Goal: Navigation & Orientation: Find specific page/section

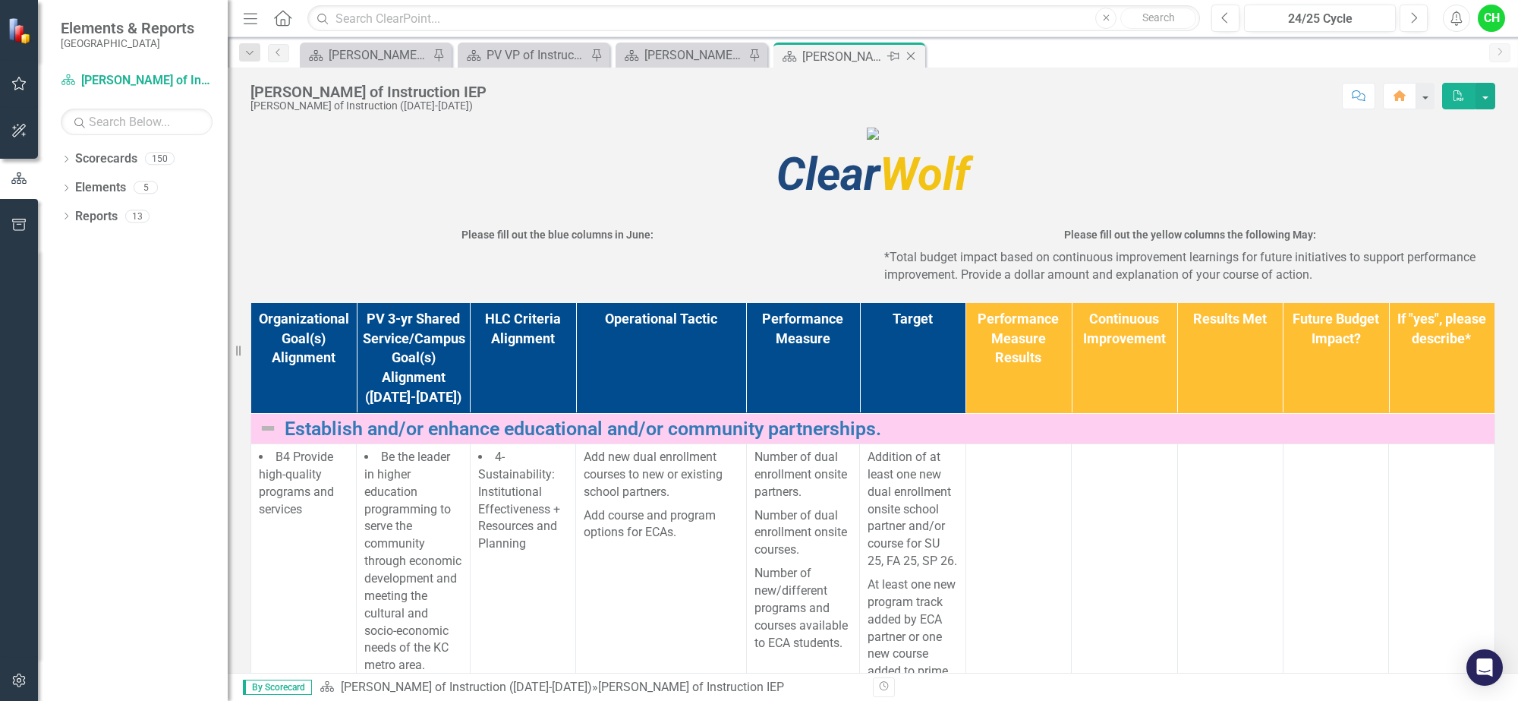
click at [915, 54] on icon "Close" at bounding box center [910, 56] width 15 height 12
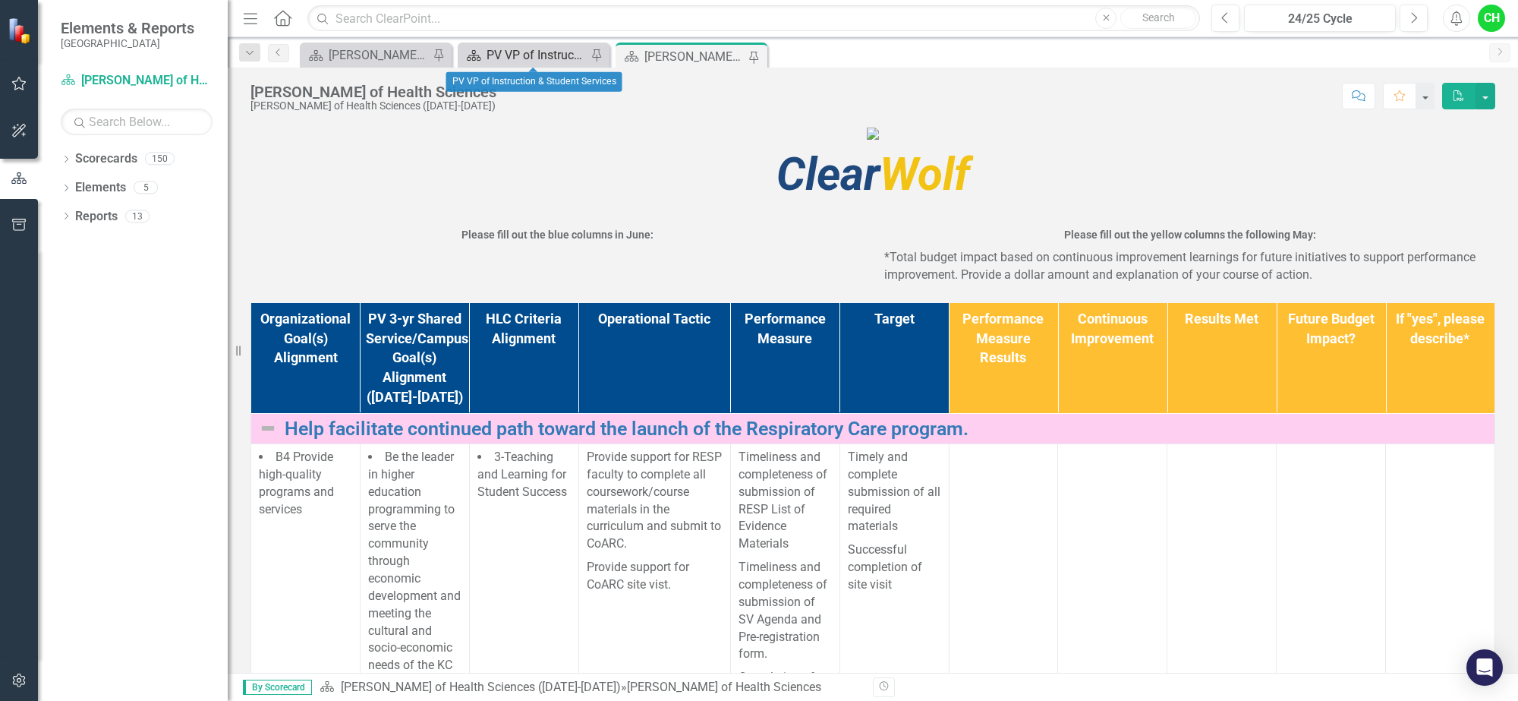
click at [547, 53] on div "PV VP of Instruction & Student Services" at bounding box center [537, 55] width 100 height 19
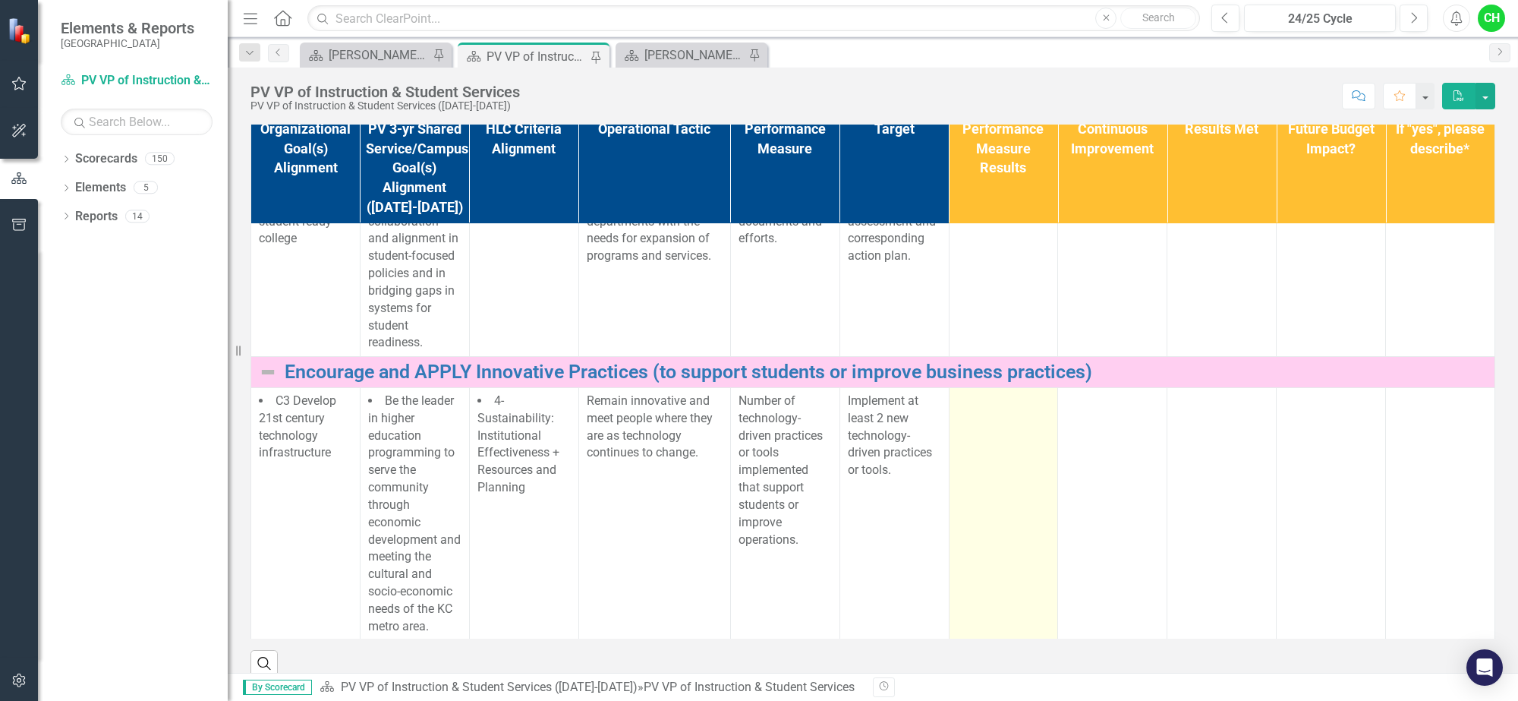
scroll to position [632, 0]
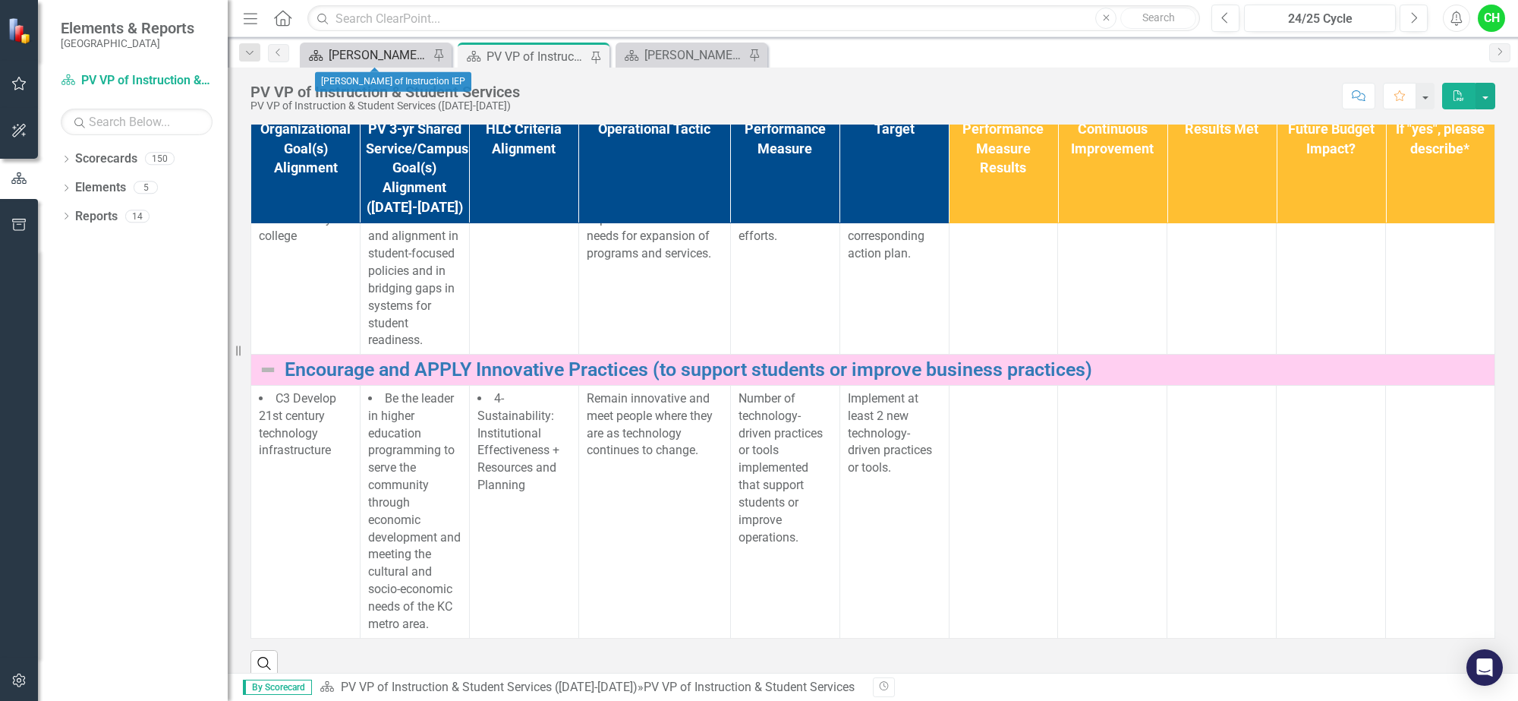
click at [355, 50] on div "[PERSON_NAME] of Instruction IEP" at bounding box center [379, 55] width 100 height 19
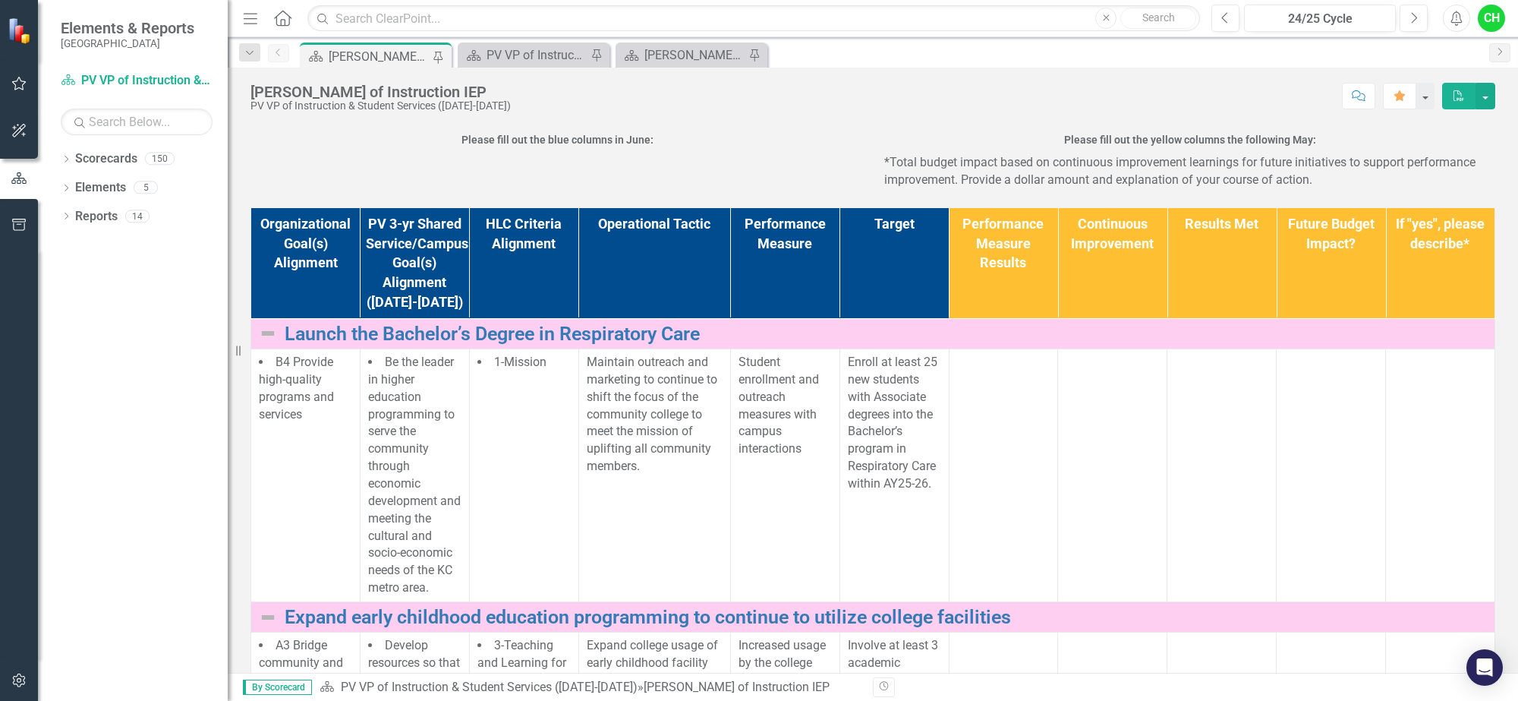
click at [373, 63] on div "[PERSON_NAME] of Instruction IEP" at bounding box center [379, 56] width 100 height 19
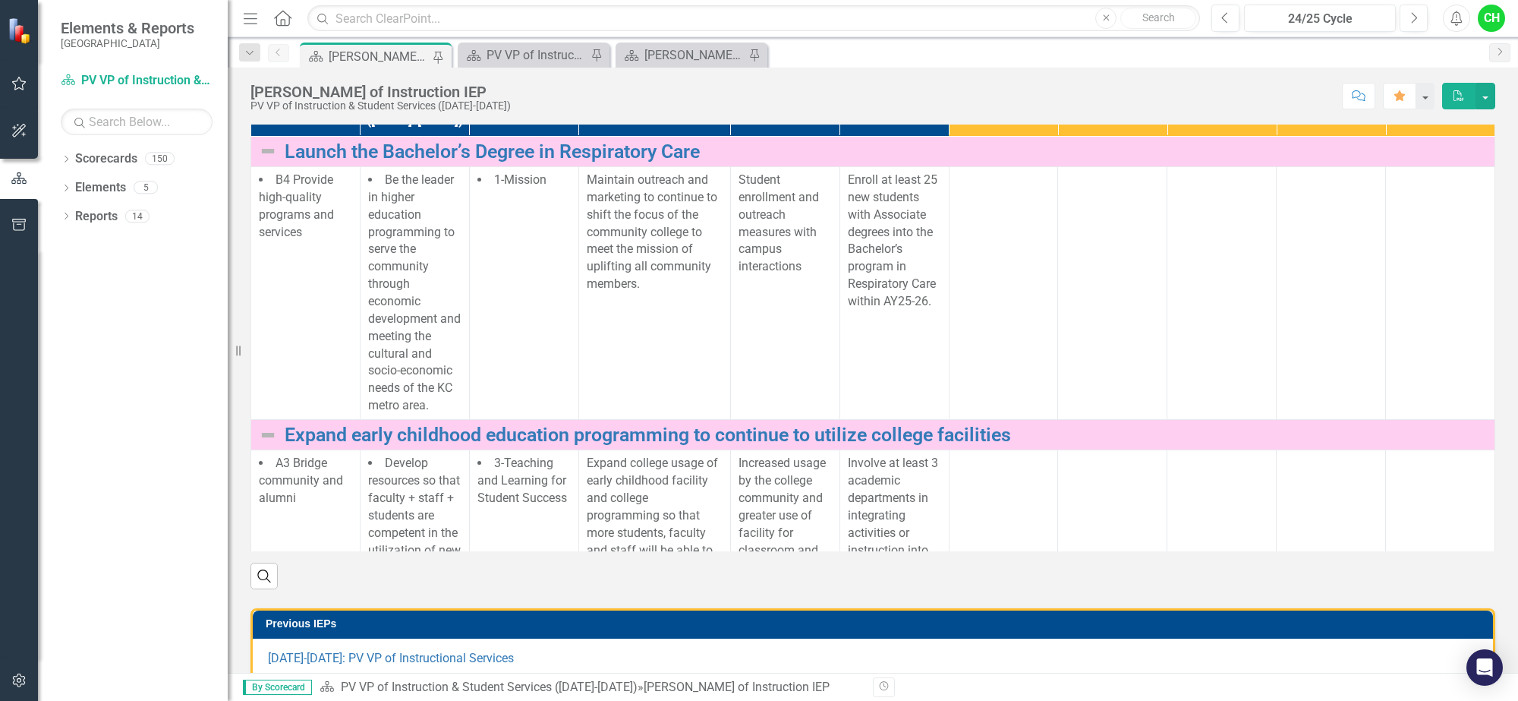
scroll to position [285, 0]
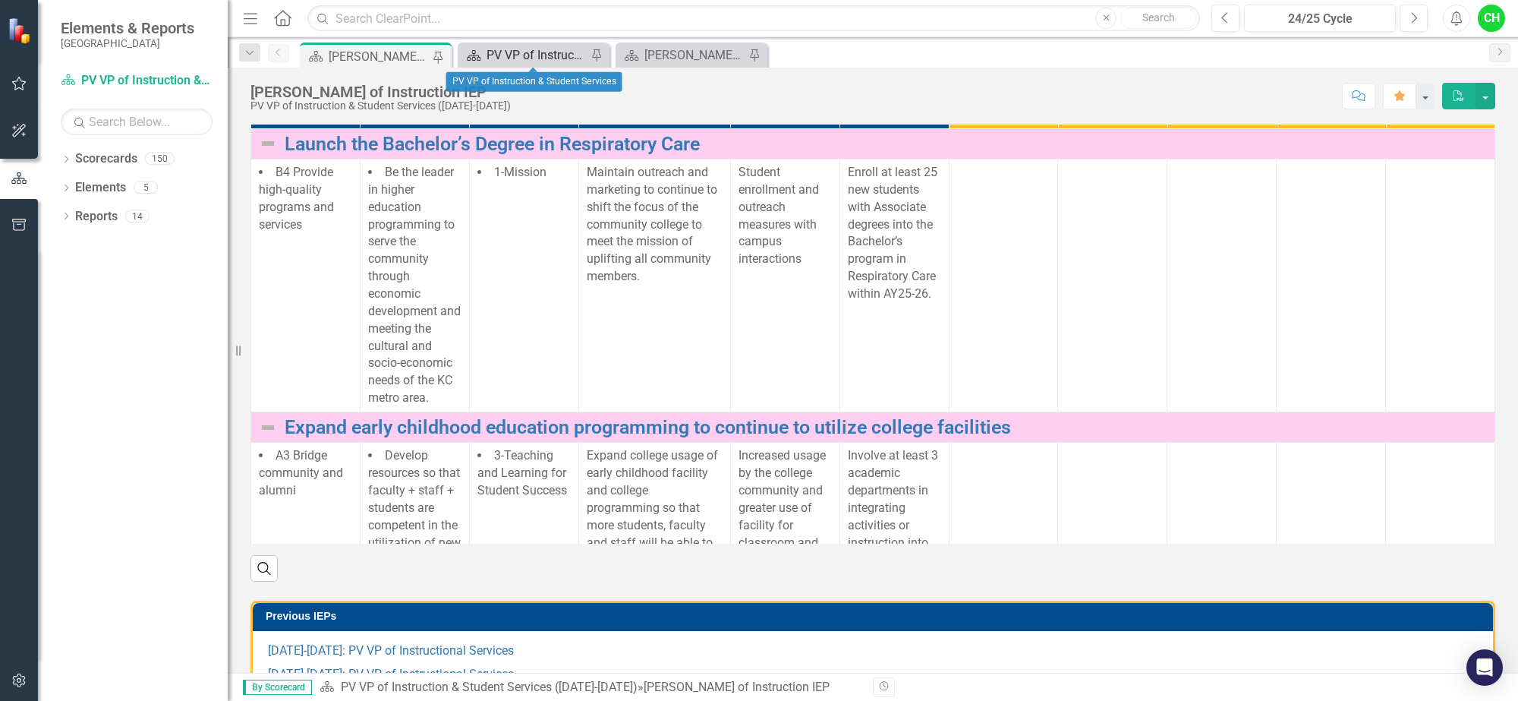
click at [515, 61] on div "PV VP of Instruction & Student Services" at bounding box center [537, 55] width 100 height 19
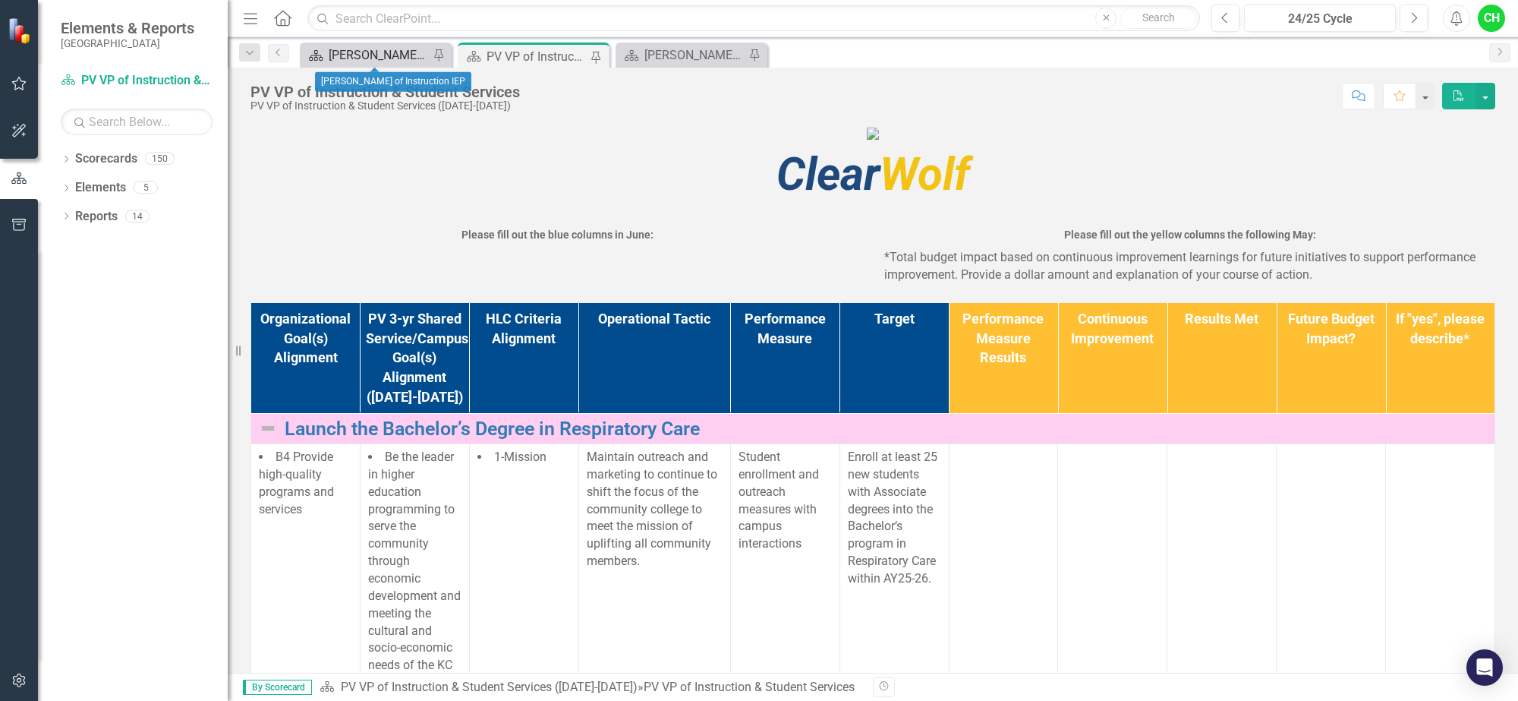
click at [373, 48] on div "[PERSON_NAME] of Instruction IEP" at bounding box center [379, 55] width 100 height 19
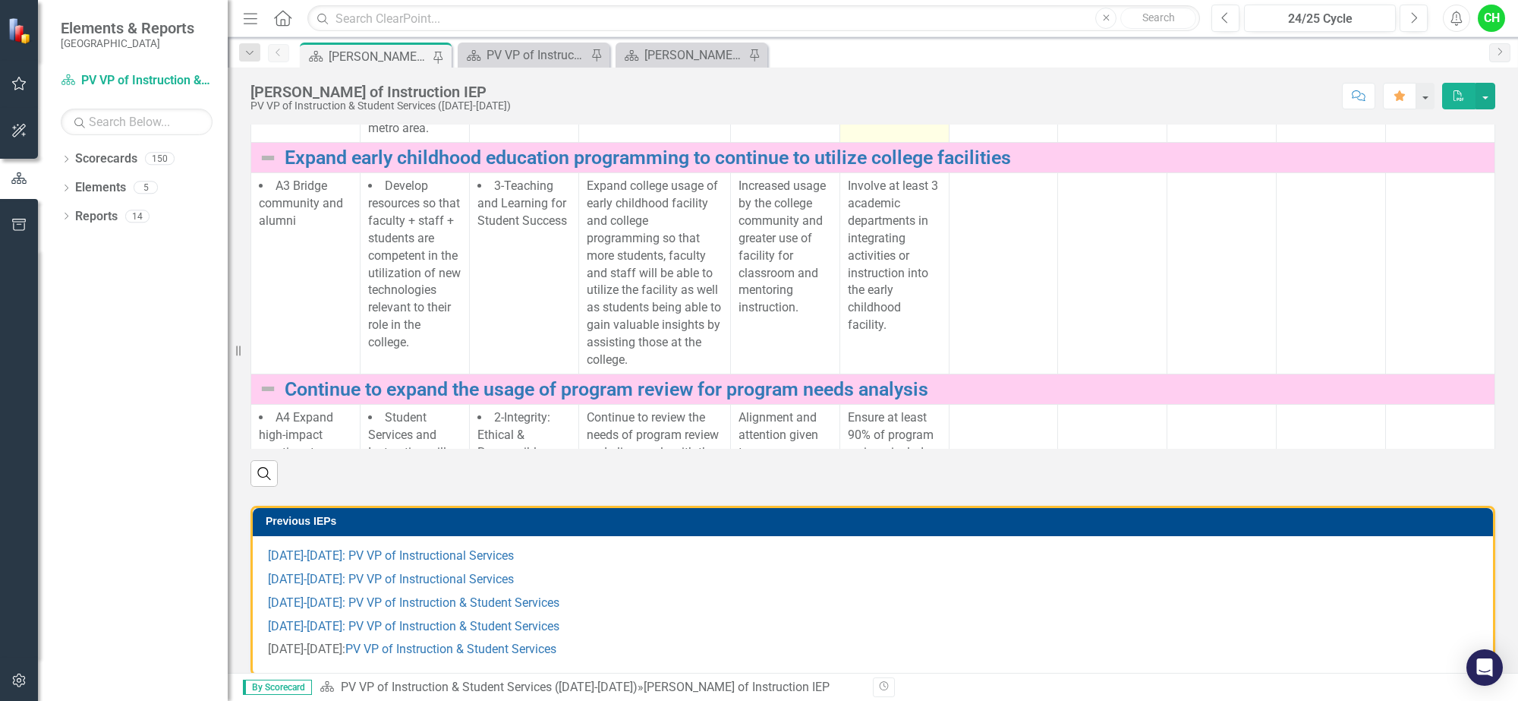
scroll to position [190, 0]
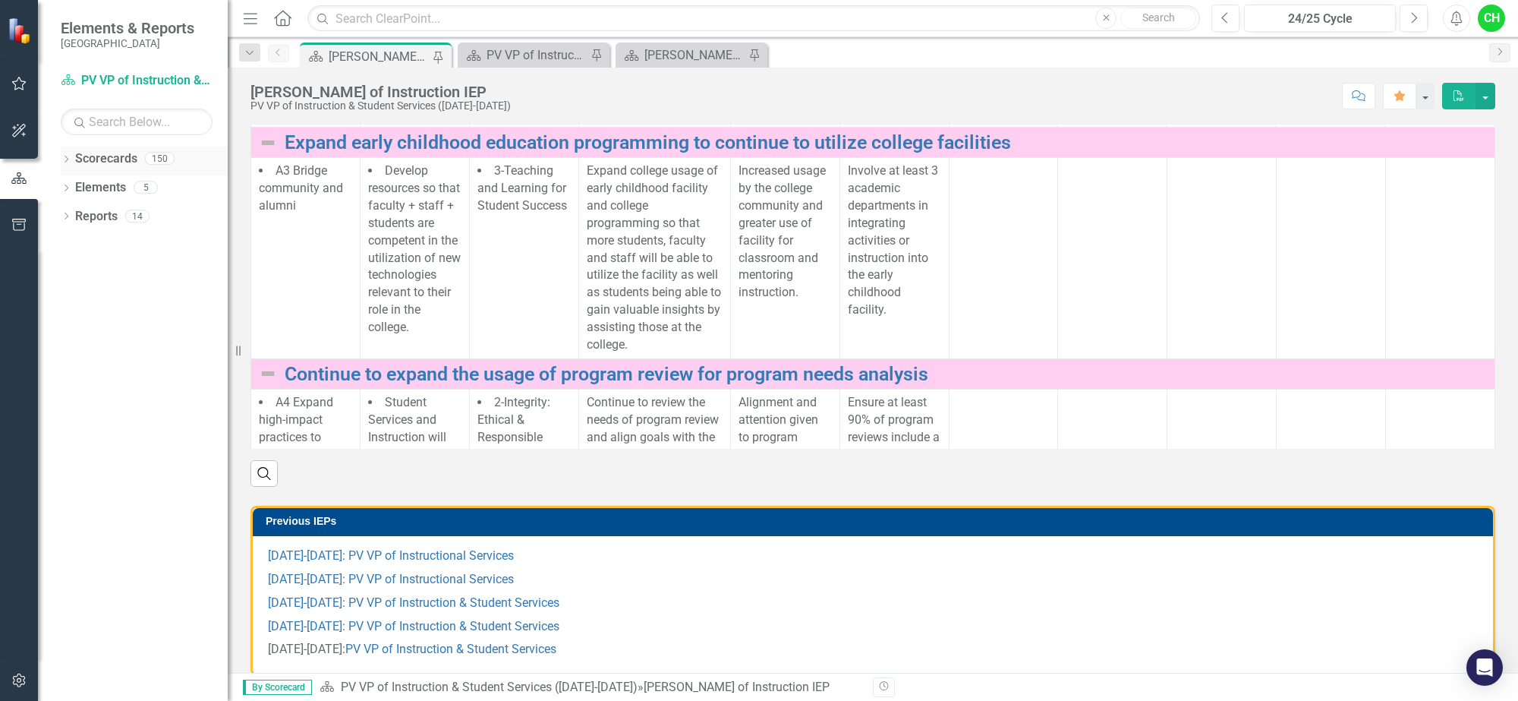
click at [63, 157] on icon "Dropdown" at bounding box center [66, 160] width 11 height 8
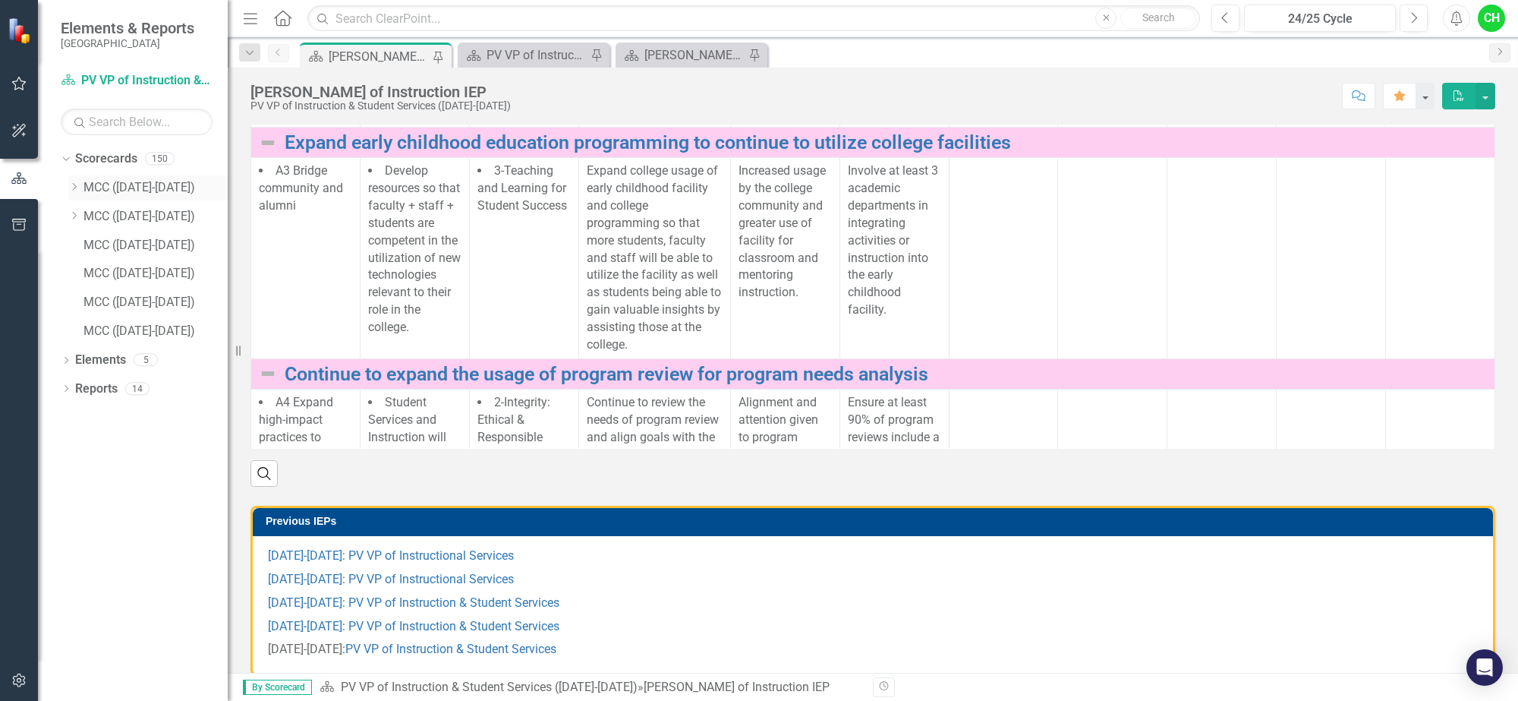
click at [76, 184] on icon "Dropdown" at bounding box center [73, 186] width 11 height 9
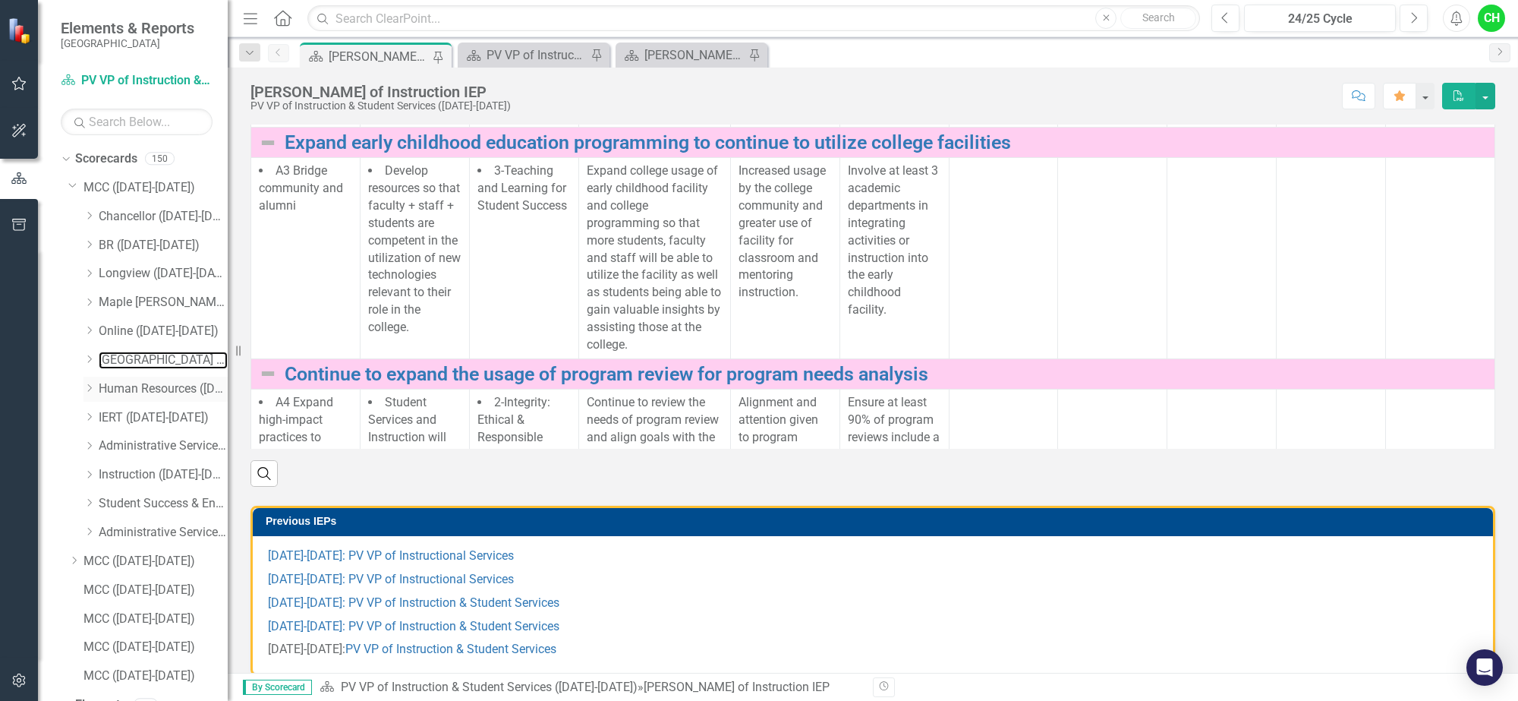
drag, startPoint x: 127, startPoint y: 363, endPoint x: 165, endPoint y: 381, distance: 42.8
click at [127, 362] on link "[GEOGRAPHIC_DATA] ([DATE]-[DATE])" at bounding box center [163, 359] width 129 height 17
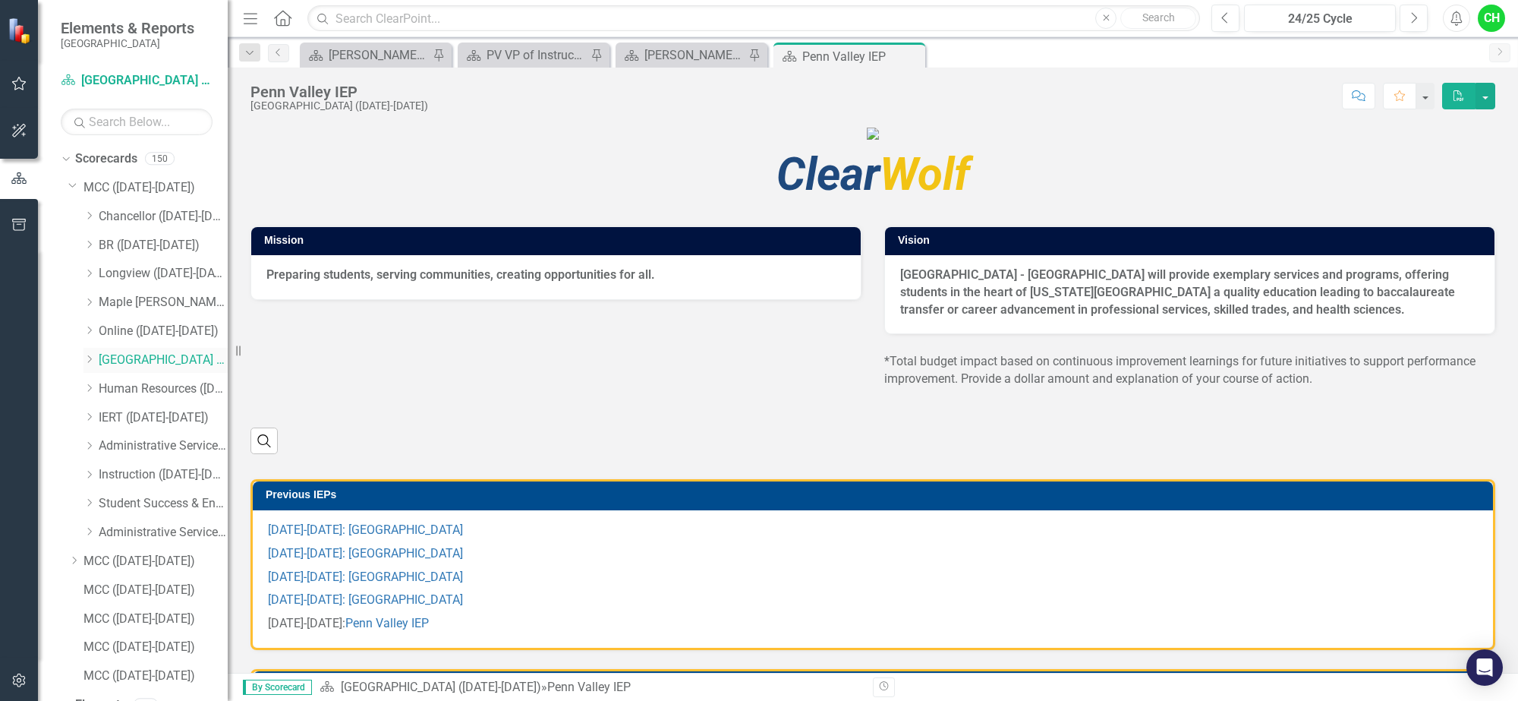
click at [90, 359] on icon "Dropdown" at bounding box center [88, 358] width 11 height 9
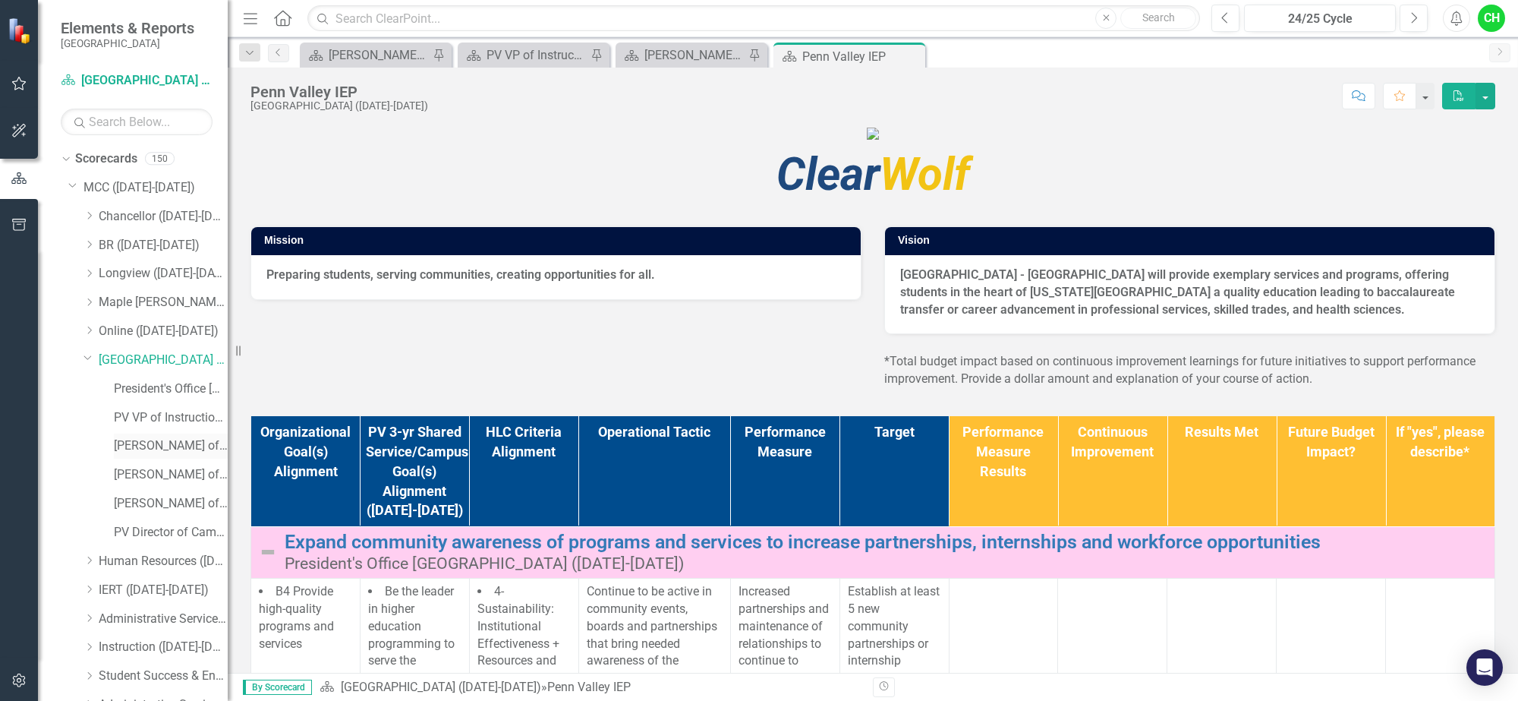
click at [153, 440] on link "[PERSON_NAME] of Instruction ([DATE]-[DATE])" at bounding box center [171, 445] width 114 height 17
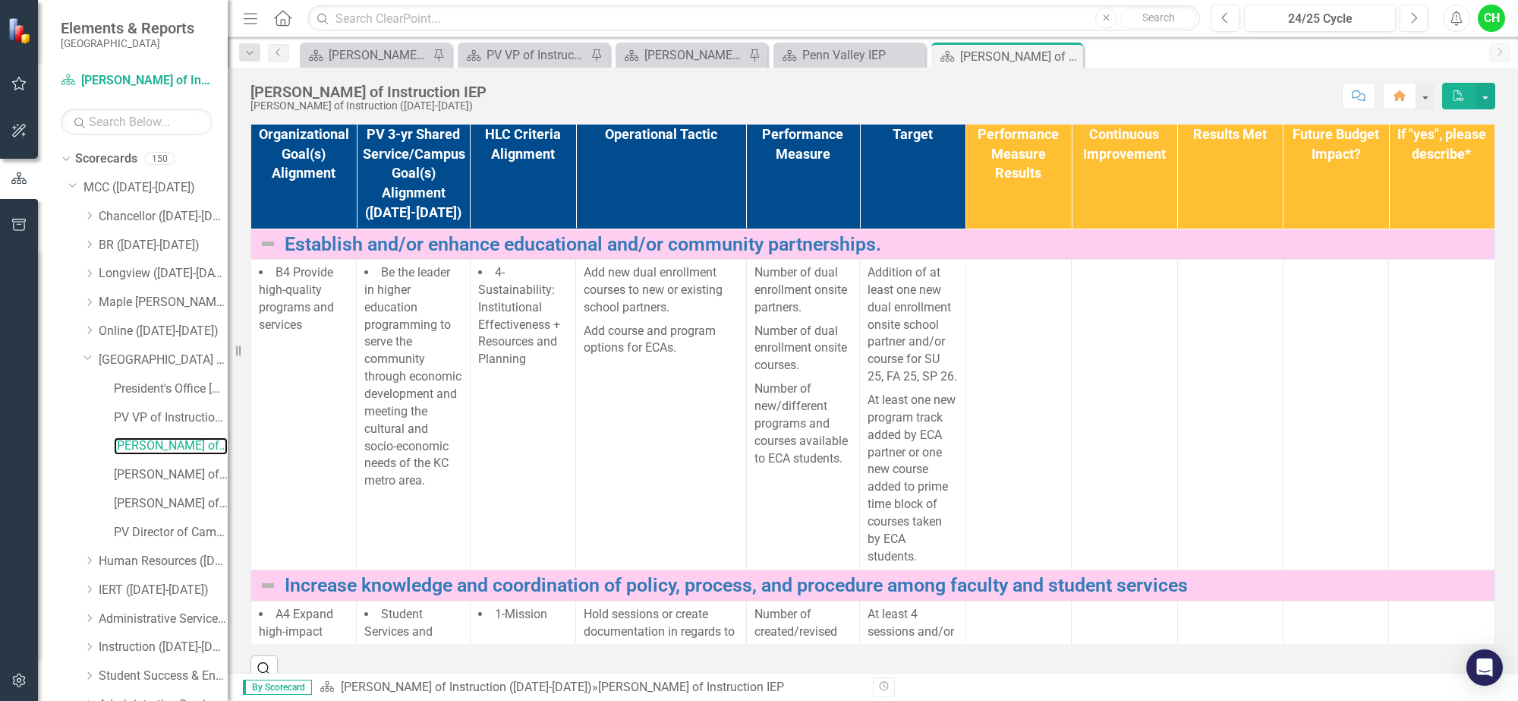
scroll to position [190, 0]
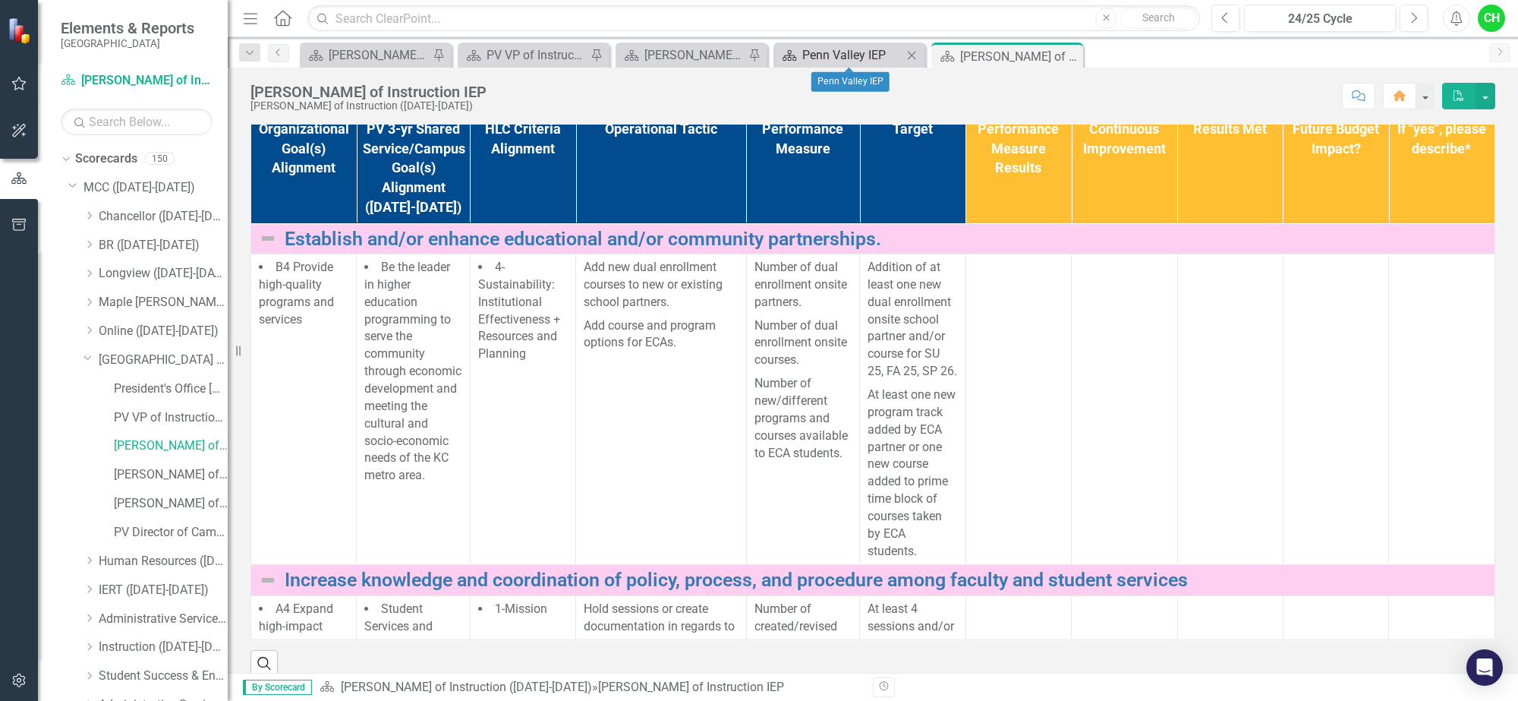
click at [848, 53] on div "Penn Valley IEP" at bounding box center [852, 55] width 100 height 19
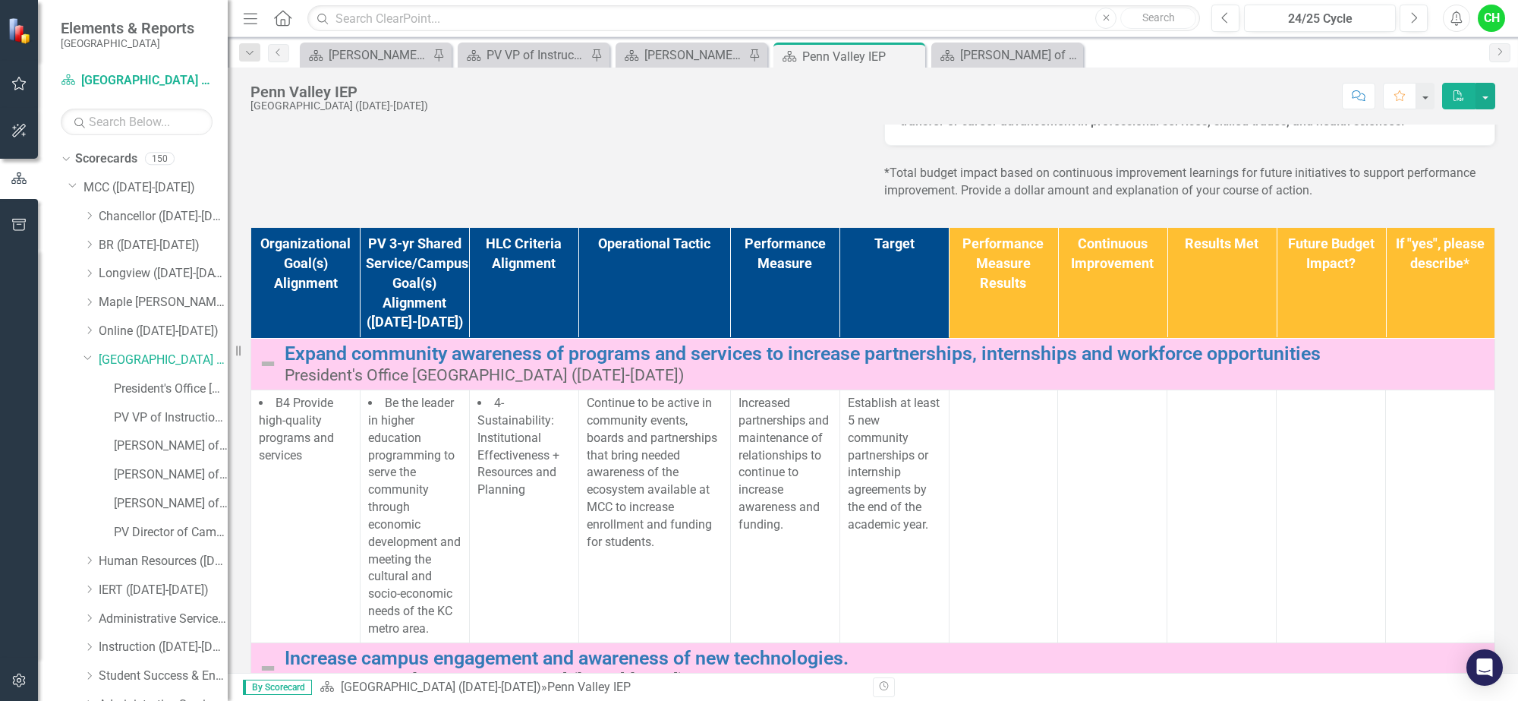
scroll to position [190, 0]
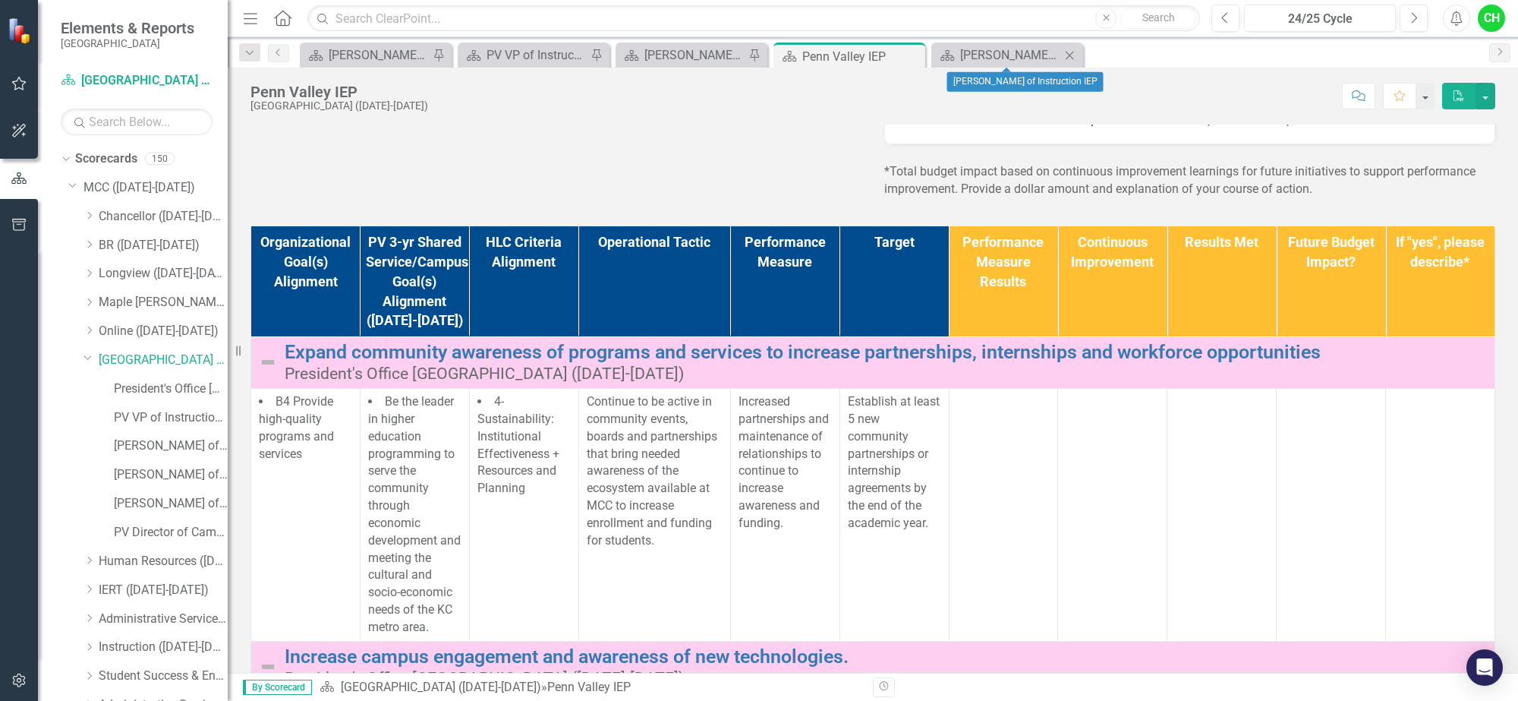
click at [999, 43] on div "Scorecard [PERSON_NAME] of Instruction IEP Close" at bounding box center [1007, 55] width 152 height 25
click at [997, 50] on div "[PERSON_NAME] of Instruction IEP" at bounding box center [1010, 55] width 100 height 19
